Goal: Task Accomplishment & Management: Manage account settings

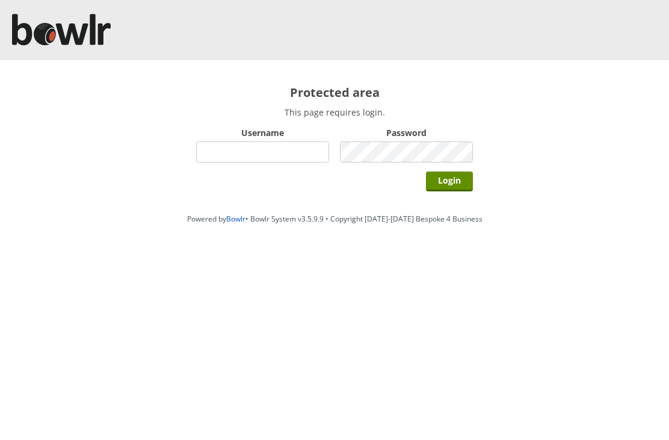
click at [265, 150] on input "Username" at bounding box center [262, 151] width 133 height 21
type input "Hornseaindoorbowlsclub"
click at [458, 185] on input "Login" at bounding box center [449, 181] width 47 height 20
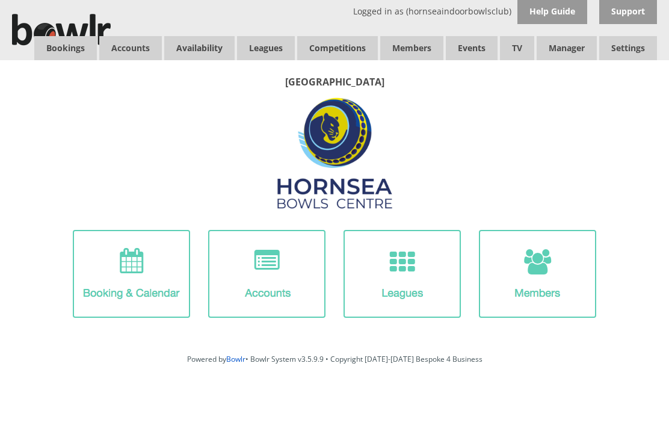
click at [67, 40] on link "Bookings" at bounding box center [65, 48] width 63 height 24
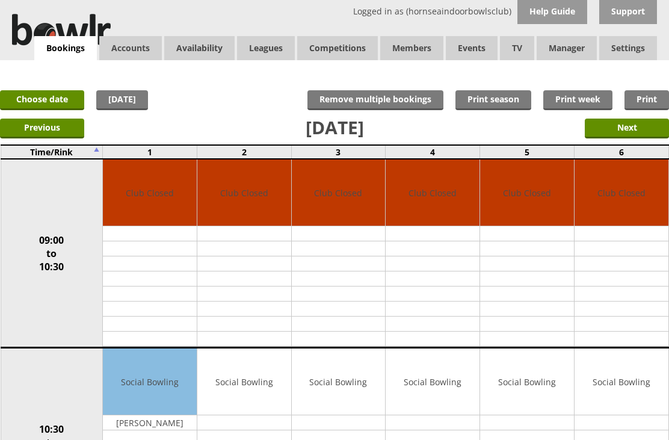
click at [639, 125] on input "Next" at bounding box center [626, 128] width 84 height 20
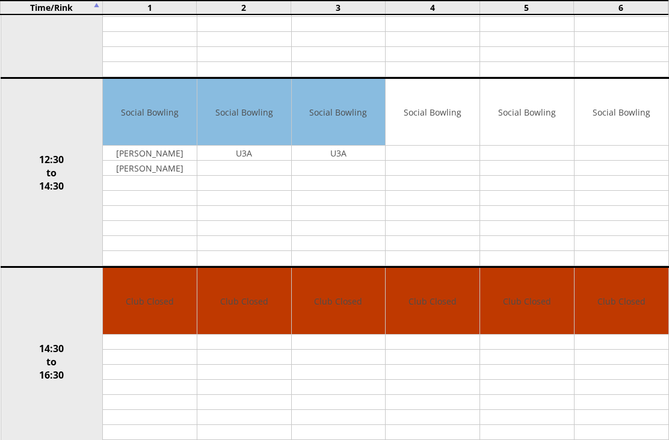
scroll to position [425, 0]
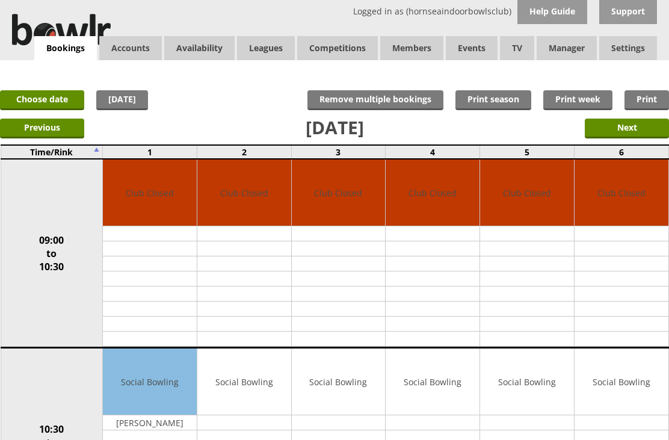
click at [0, 0] on link "Balances" at bounding box center [0, 0] width 0 height 0
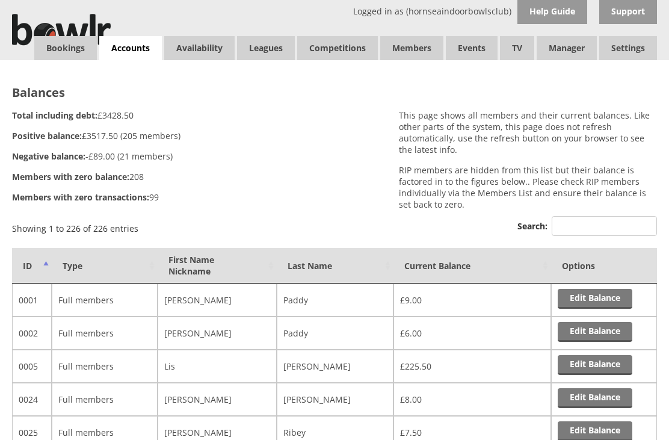
click at [66, 54] on link "Bookings" at bounding box center [65, 48] width 63 height 24
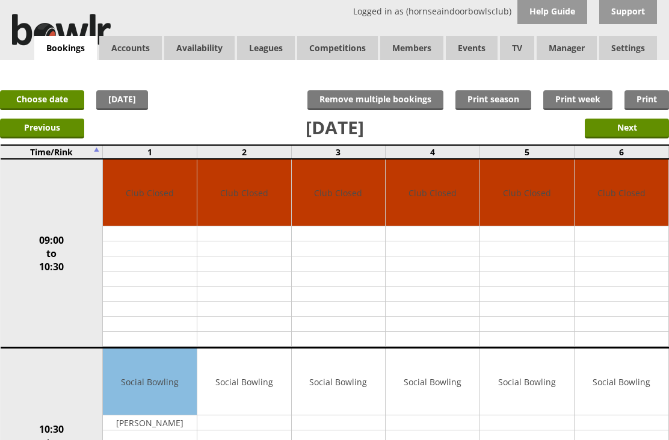
click at [34, 136] on input "Previous" at bounding box center [42, 128] width 84 height 20
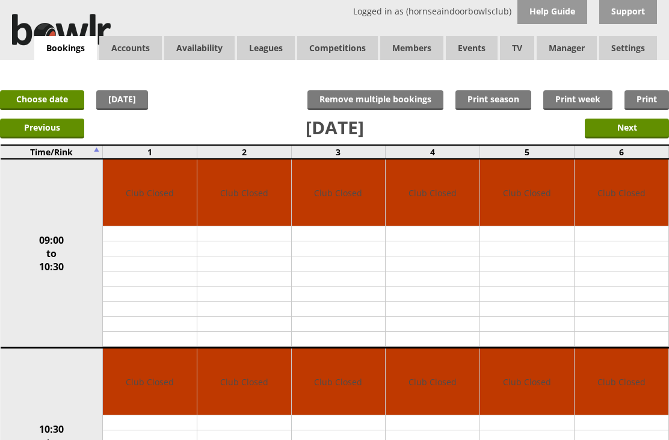
click at [31, 130] on input "Previous" at bounding box center [42, 128] width 84 height 20
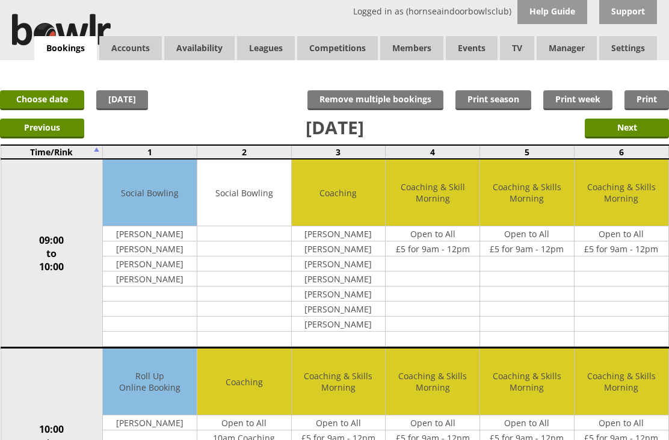
click at [55, 135] on input "Previous" at bounding box center [42, 128] width 84 height 20
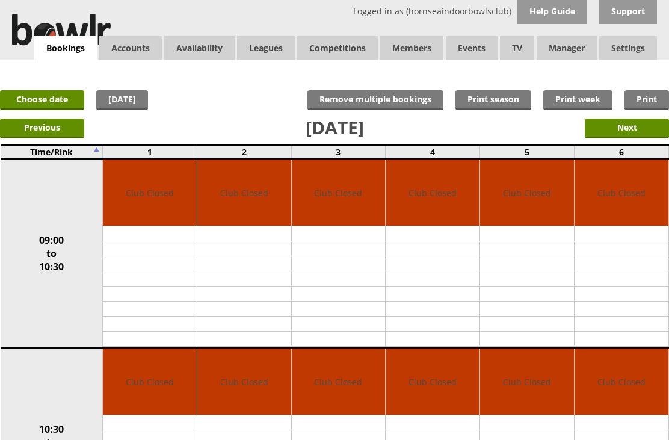
click at [636, 136] on input "Next" at bounding box center [626, 128] width 84 height 20
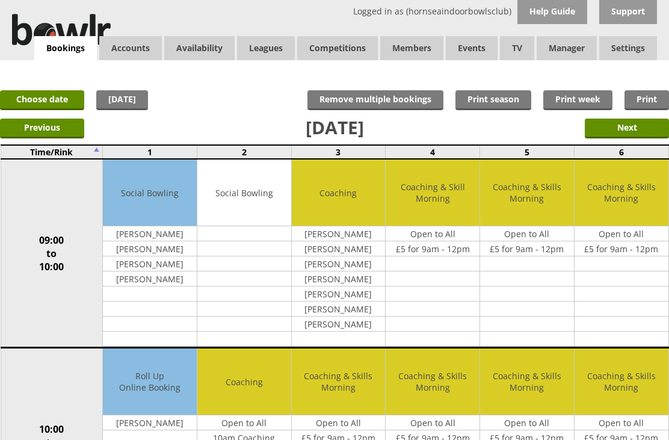
click at [57, 101] on link "Choose date" at bounding box center [42, 100] width 84 height 20
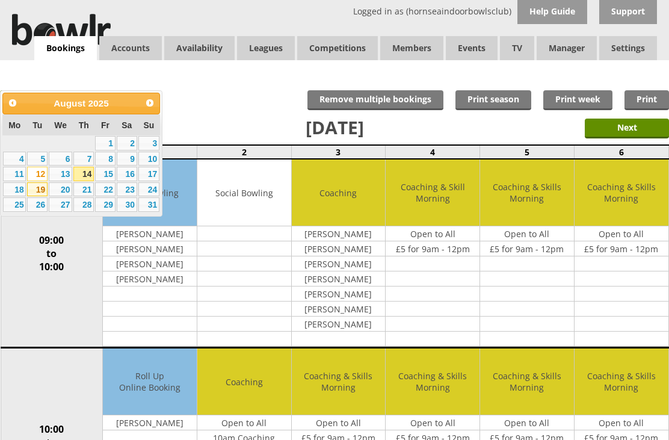
click at [27, 197] on link "19" at bounding box center [37, 189] width 20 height 14
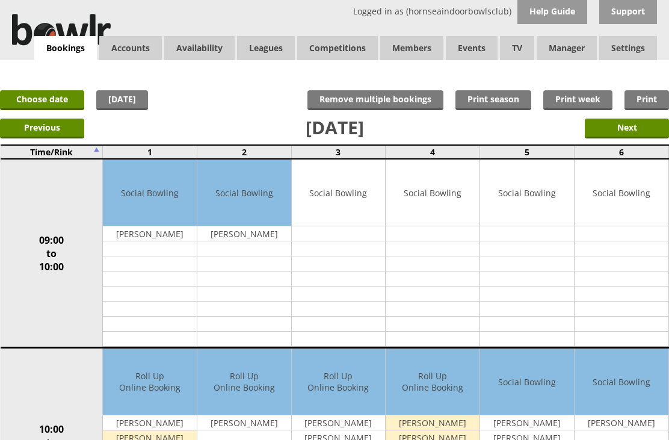
click at [0, 0] on link "Log Out" at bounding box center [0, 0] width 0 height 0
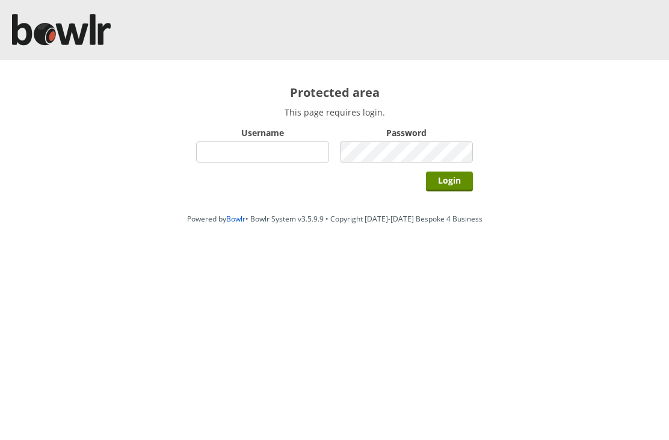
click at [155, 8] on div at bounding box center [334, 30] width 669 height 60
